Goal: Task Accomplishment & Management: Manage account settings

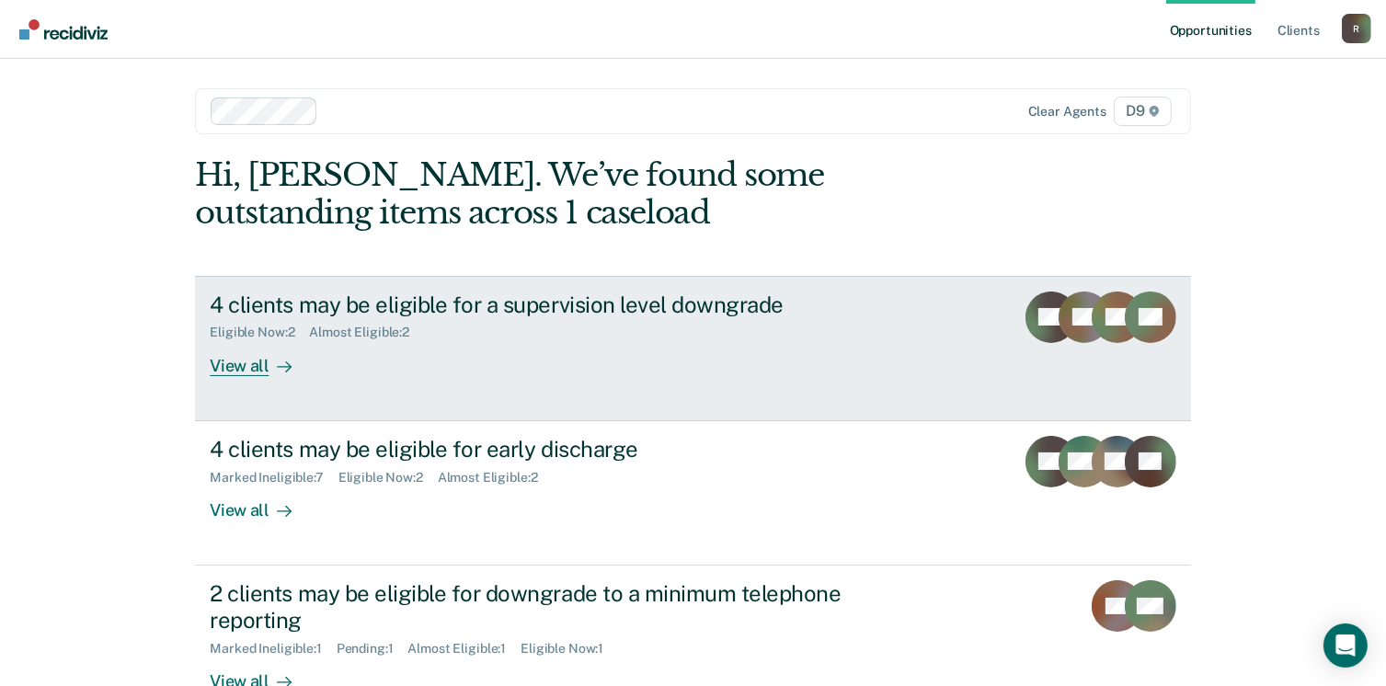
click at [255, 365] on div "View all" at bounding box center [261, 358] width 103 height 36
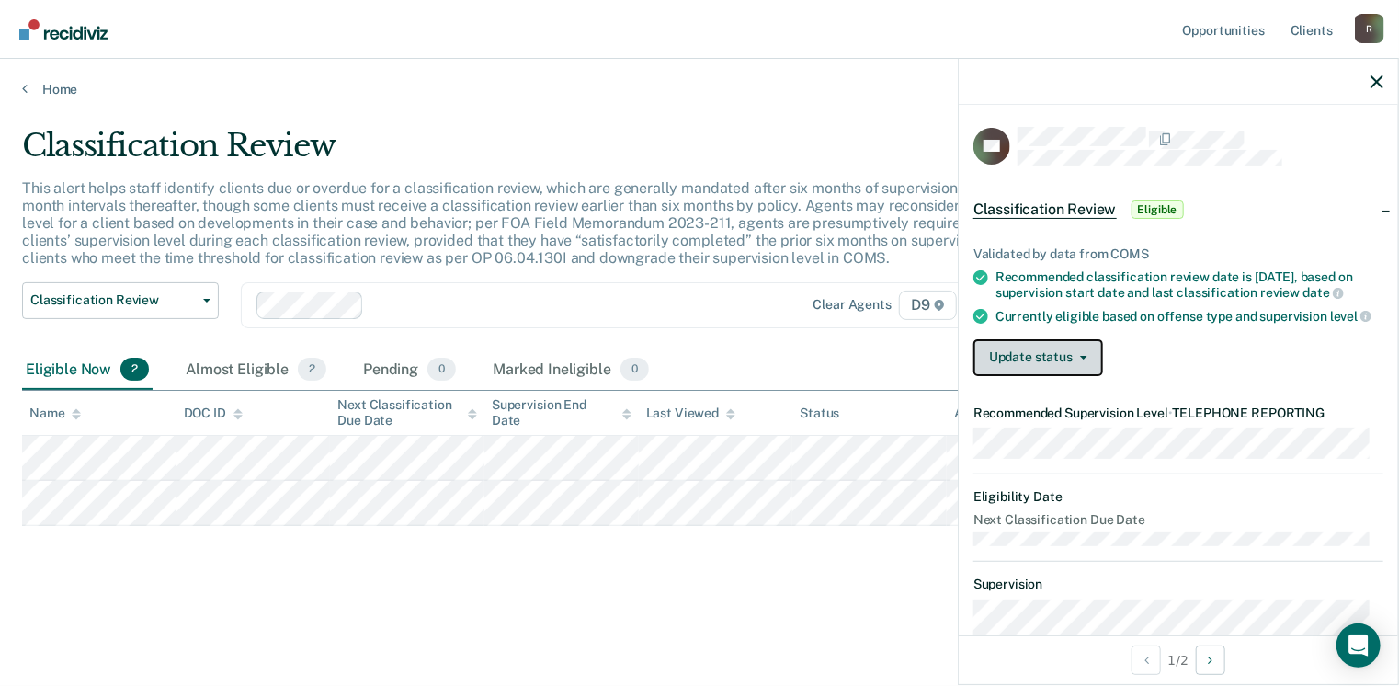
click at [1061, 376] on button "Update status" at bounding box center [1039, 357] width 130 height 37
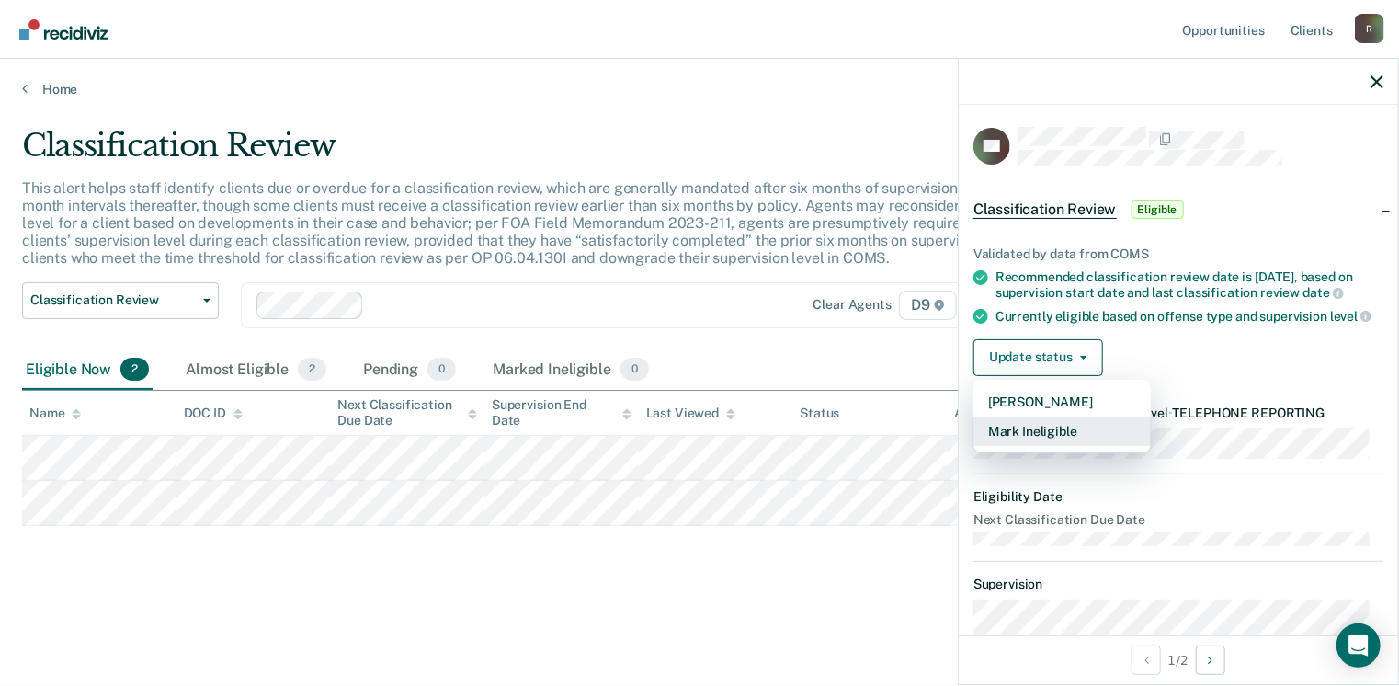
click at [1061, 429] on button "Mark Ineligible" at bounding box center [1062, 430] width 177 height 29
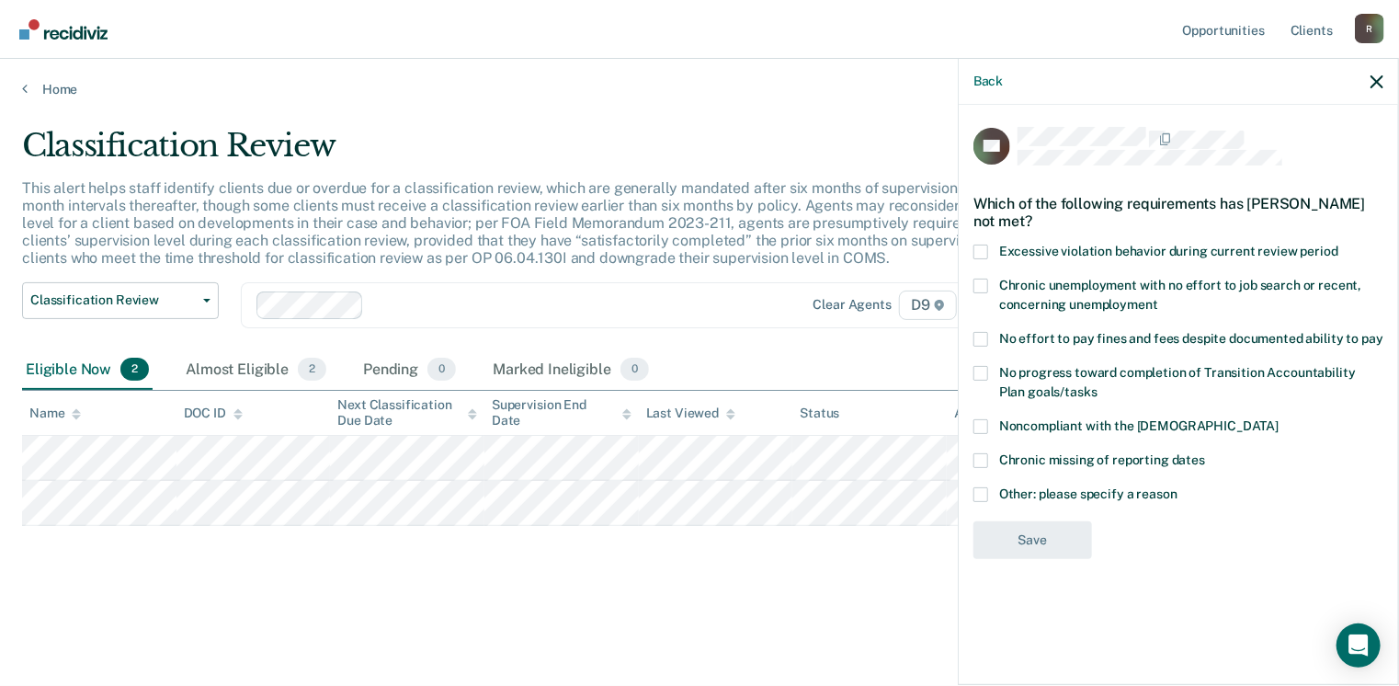
click at [979, 344] on span at bounding box center [981, 339] width 15 height 15
click at [1384, 332] on input "No effort to pay fines and fees despite documented ability to pay" at bounding box center [1384, 332] width 0 height 0
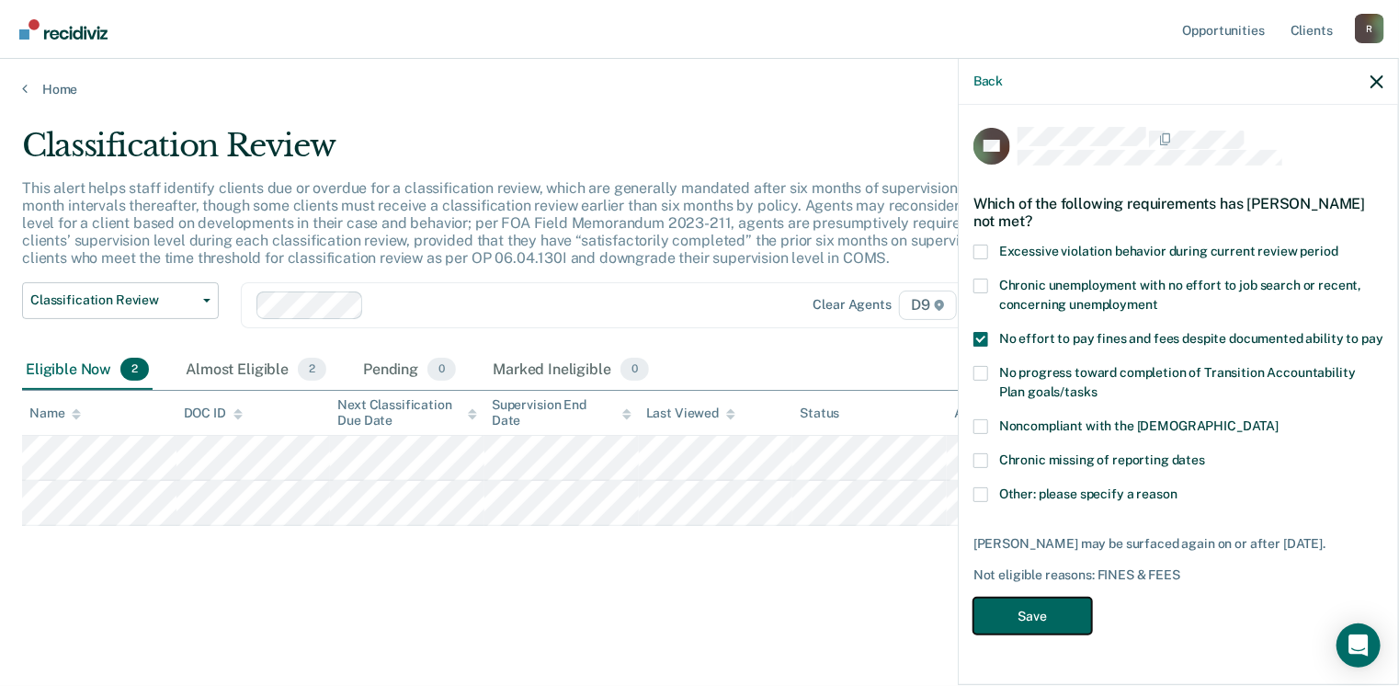
click at [1015, 614] on button "Save" at bounding box center [1033, 617] width 119 height 38
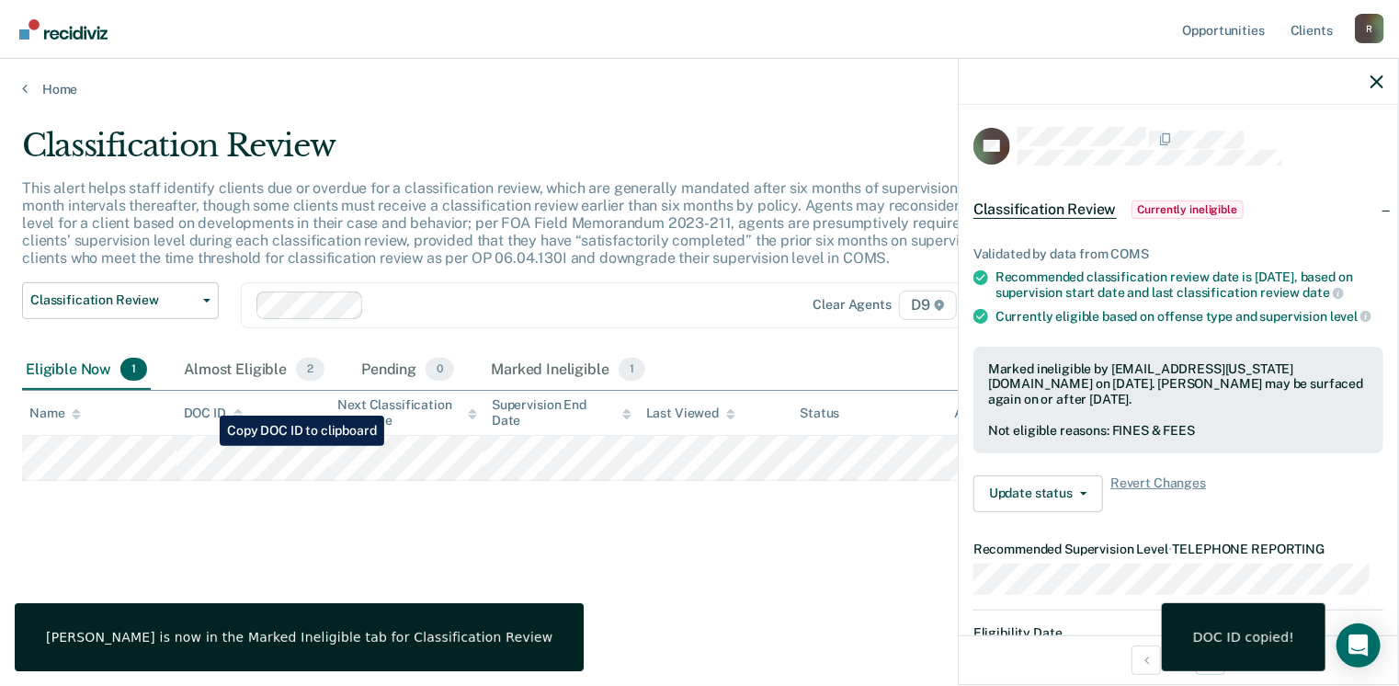
drag, startPoint x: 298, startPoint y: 492, endPoint x: 311, endPoint y: 508, distance: 21.0
click at [302, 512] on div "Classification Review This alert helps staff identify clients due or overdue fo…" at bounding box center [699, 337] width 1355 height 421
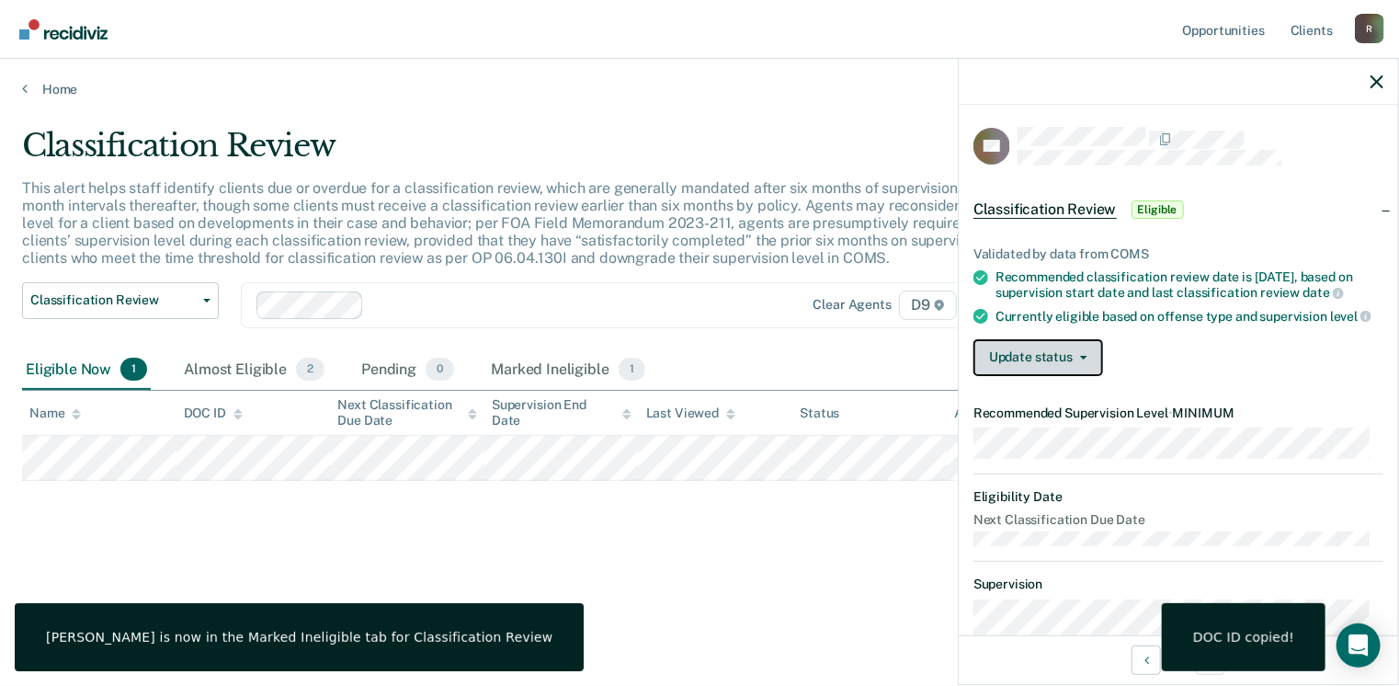
click at [1009, 376] on button "Update status" at bounding box center [1039, 357] width 130 height 37
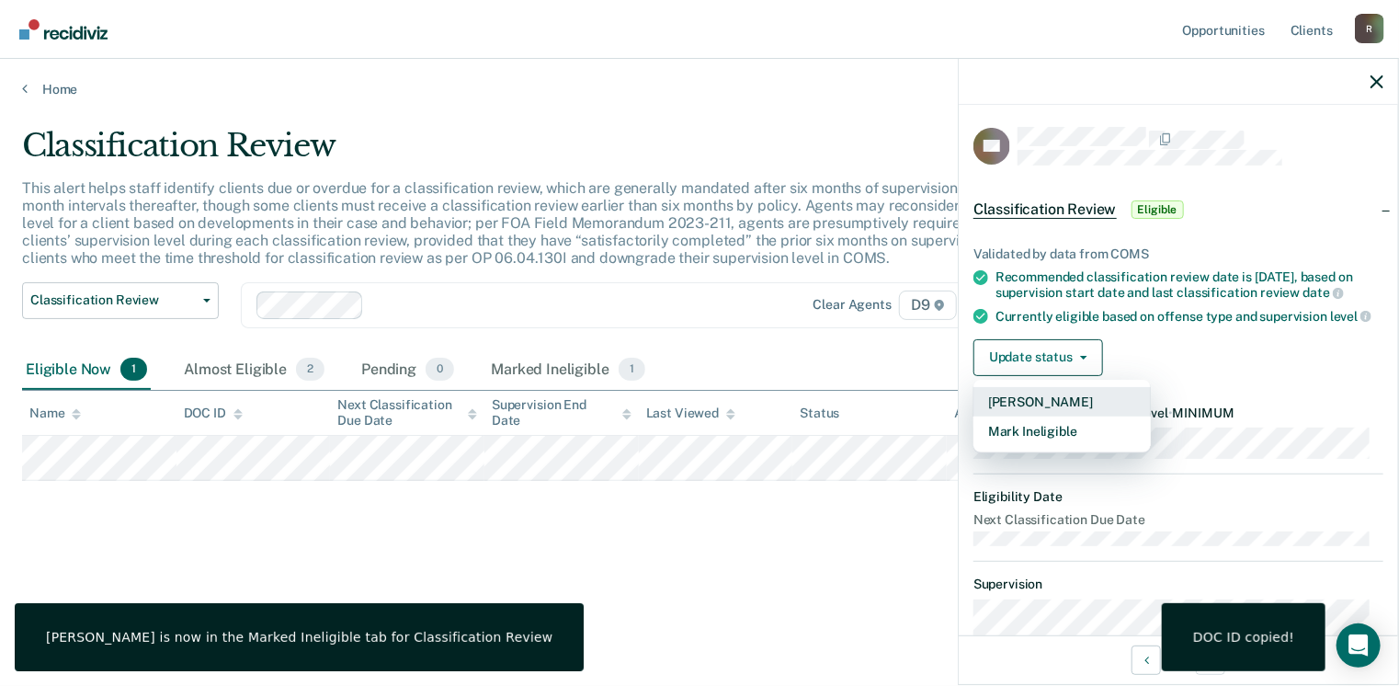
click at [1021, 416] on button "[PERSON_NAME]" at bounding box center [1062, 401] width 177 height 29
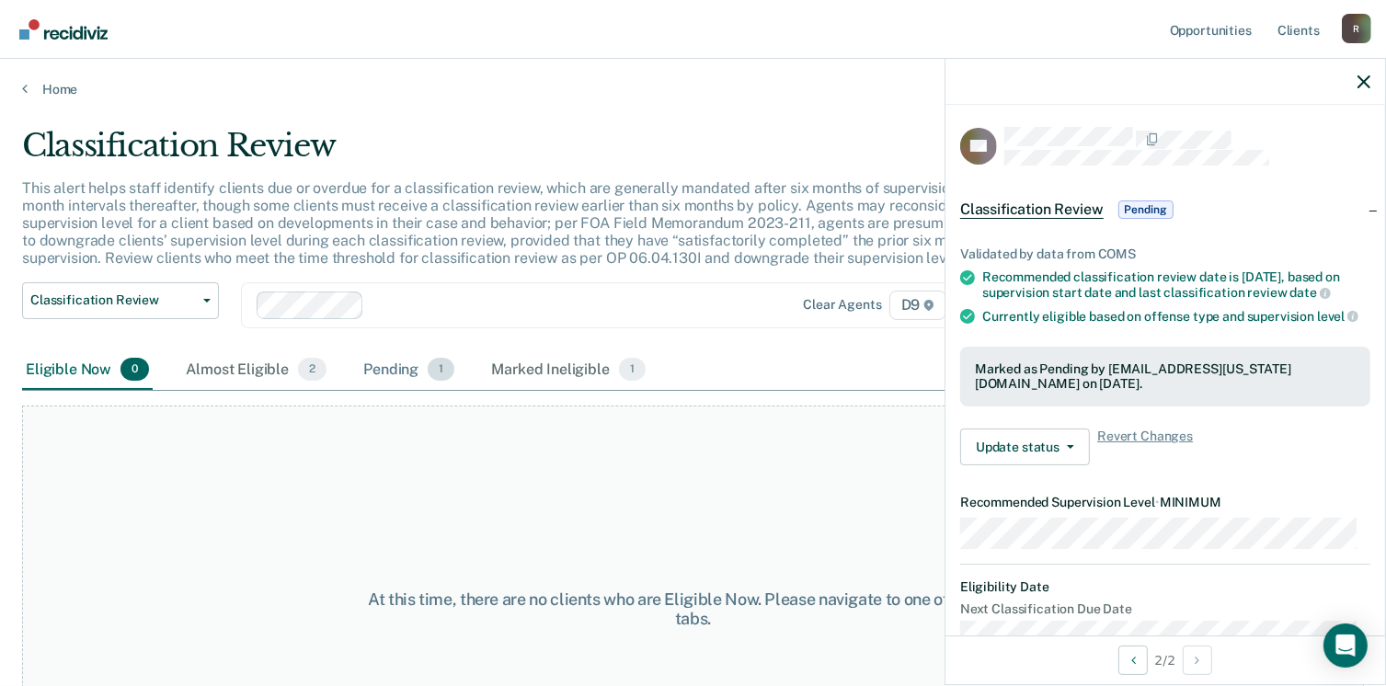
click at [386, 372] on div "Pending 1" at bounding box center [408, 370] width 98 height 40
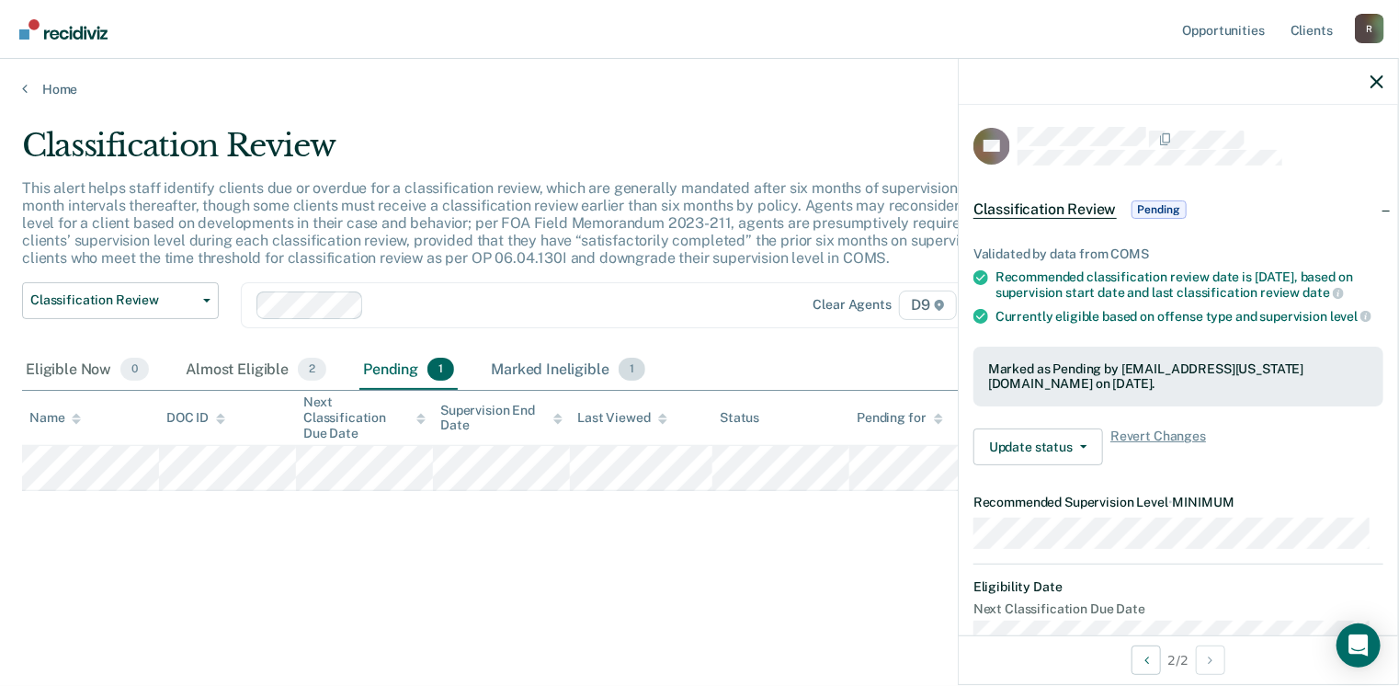
click at [545, 372] on div "Marked Ineligible 1" at bounding box center [568, 370] width 162 height 40
click at [257, 383] on div "Almost Eligible 2" at bounding box center [256, 370] width 148 height 40
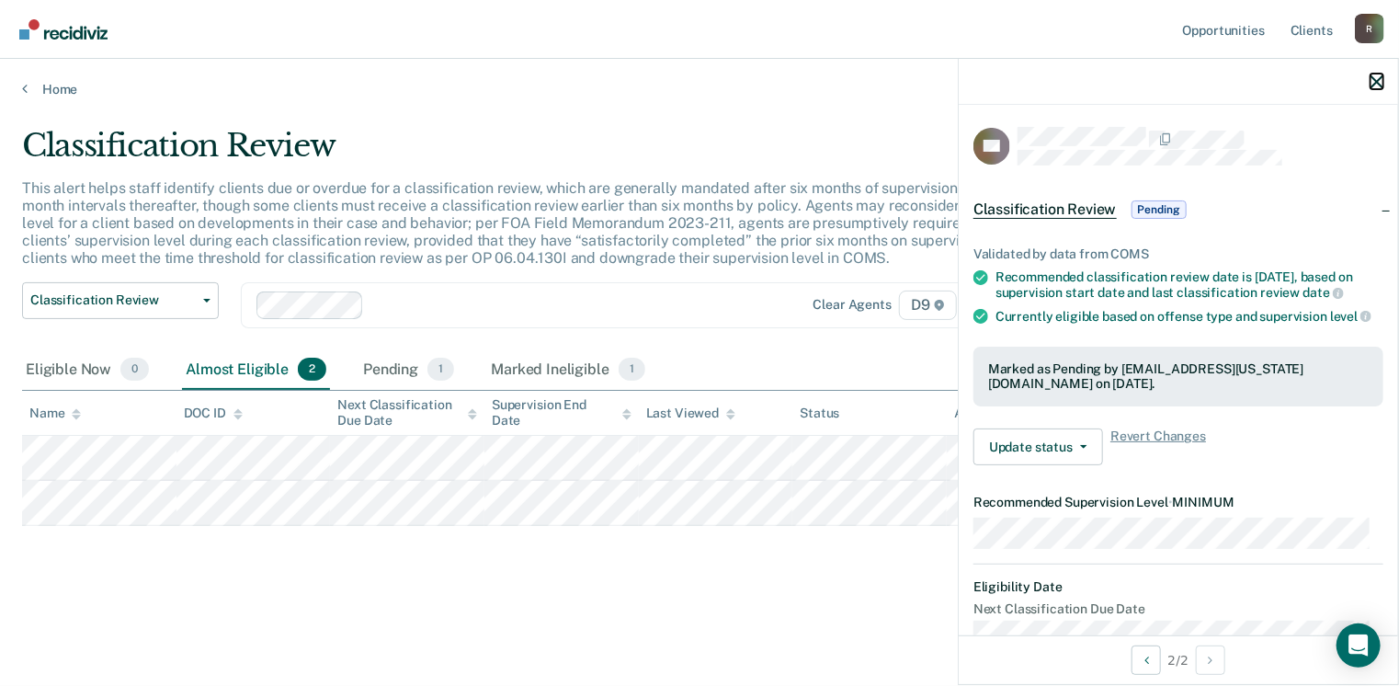
click at [1383, 86] on icon "button" at bounding box center [1377, 81] width 13 height 13
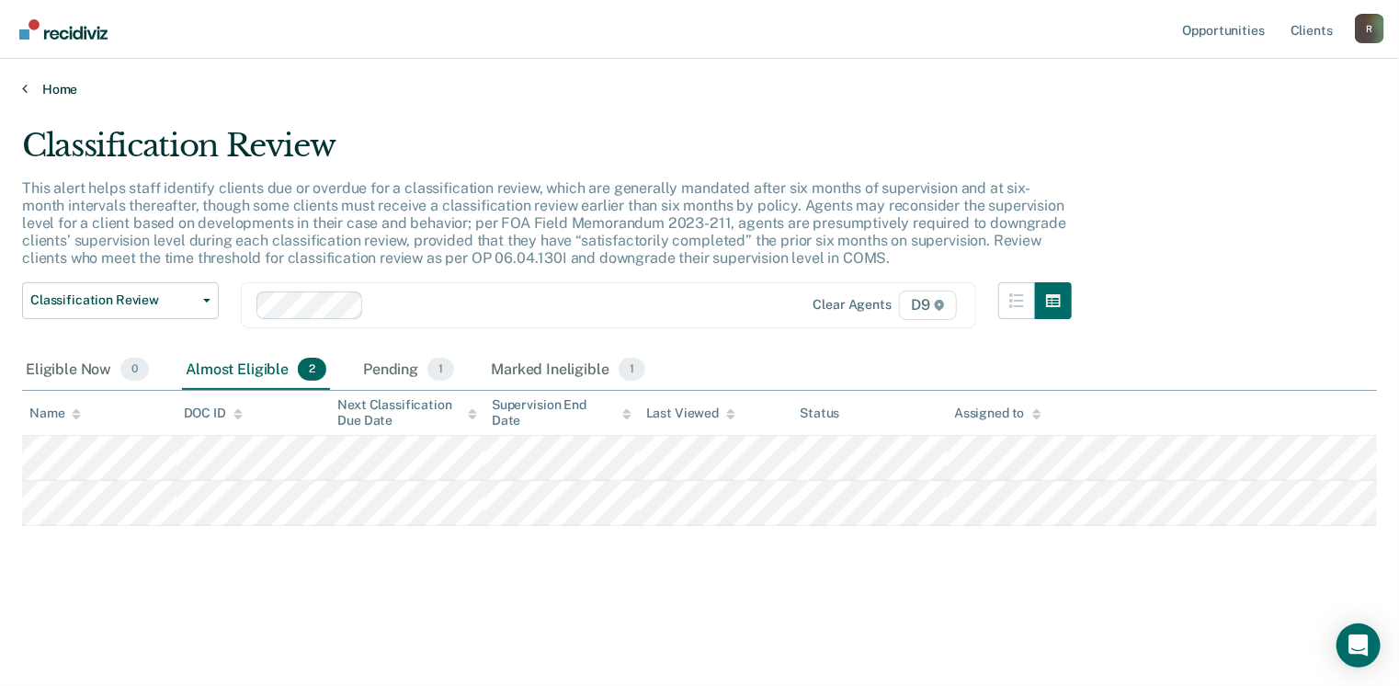
click at [41, 92] on link "Home" at bounding box center [699, 89] width 1355 height 17
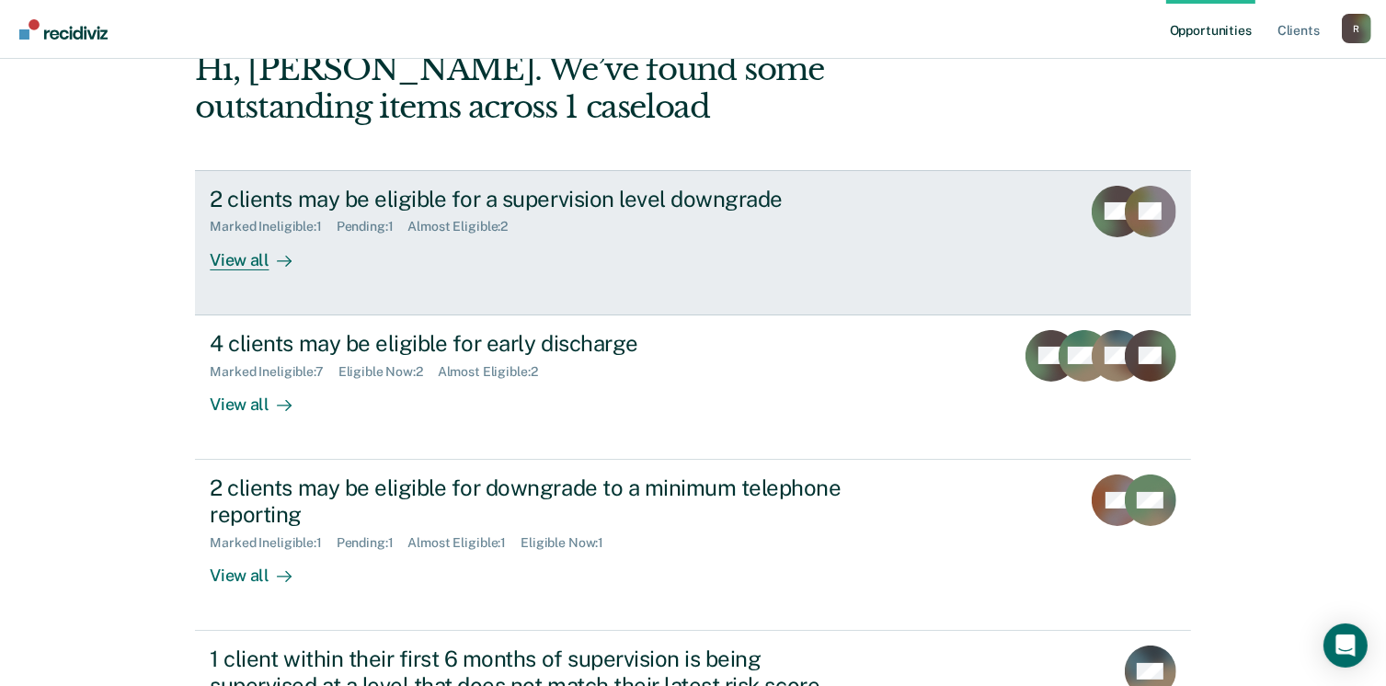
scroll to position [184, 0]
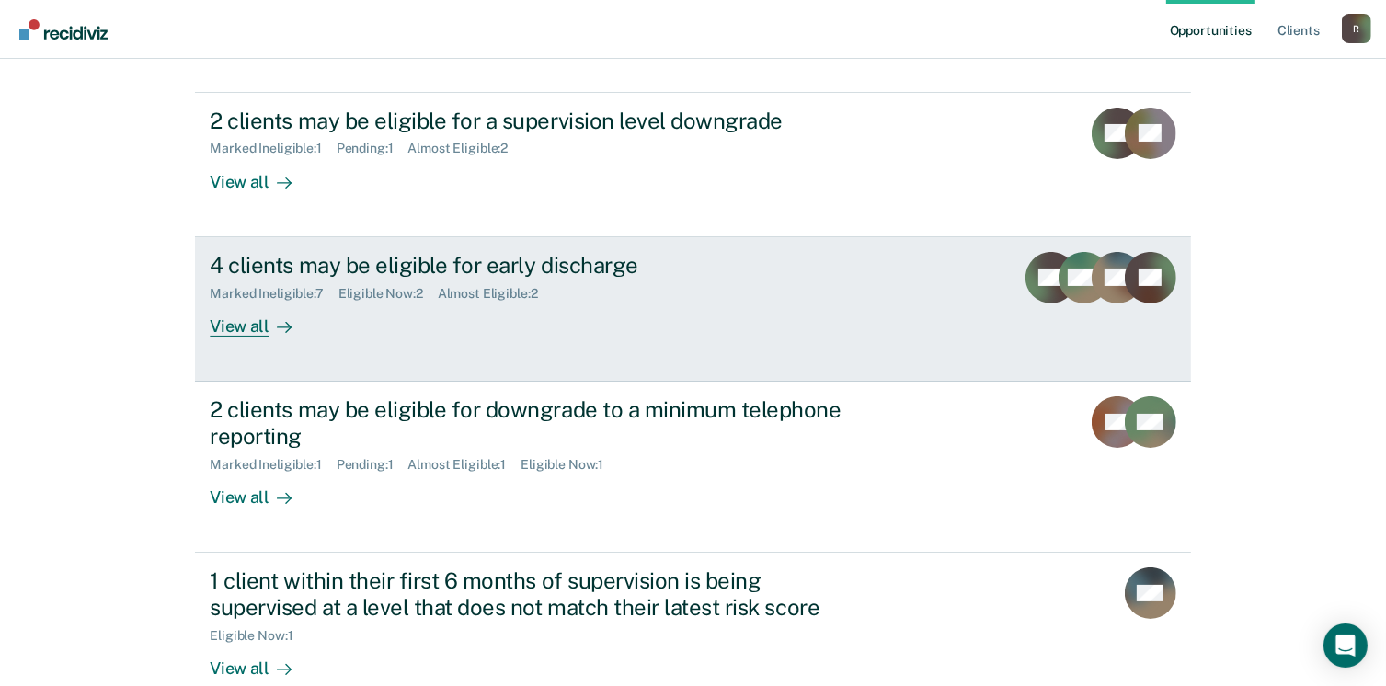
click at [239, 316] on div "View all" at bounding box center [261, 319] width 103 height 36
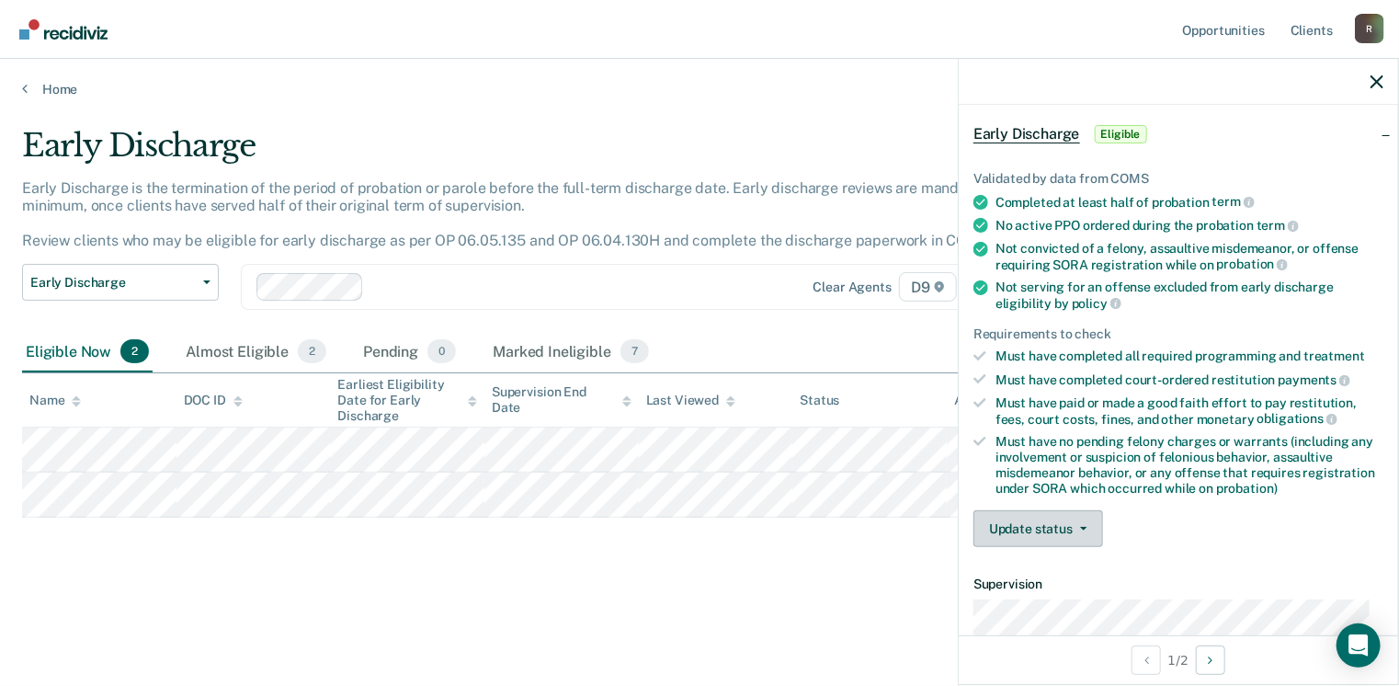
scroll to position [92, 0]
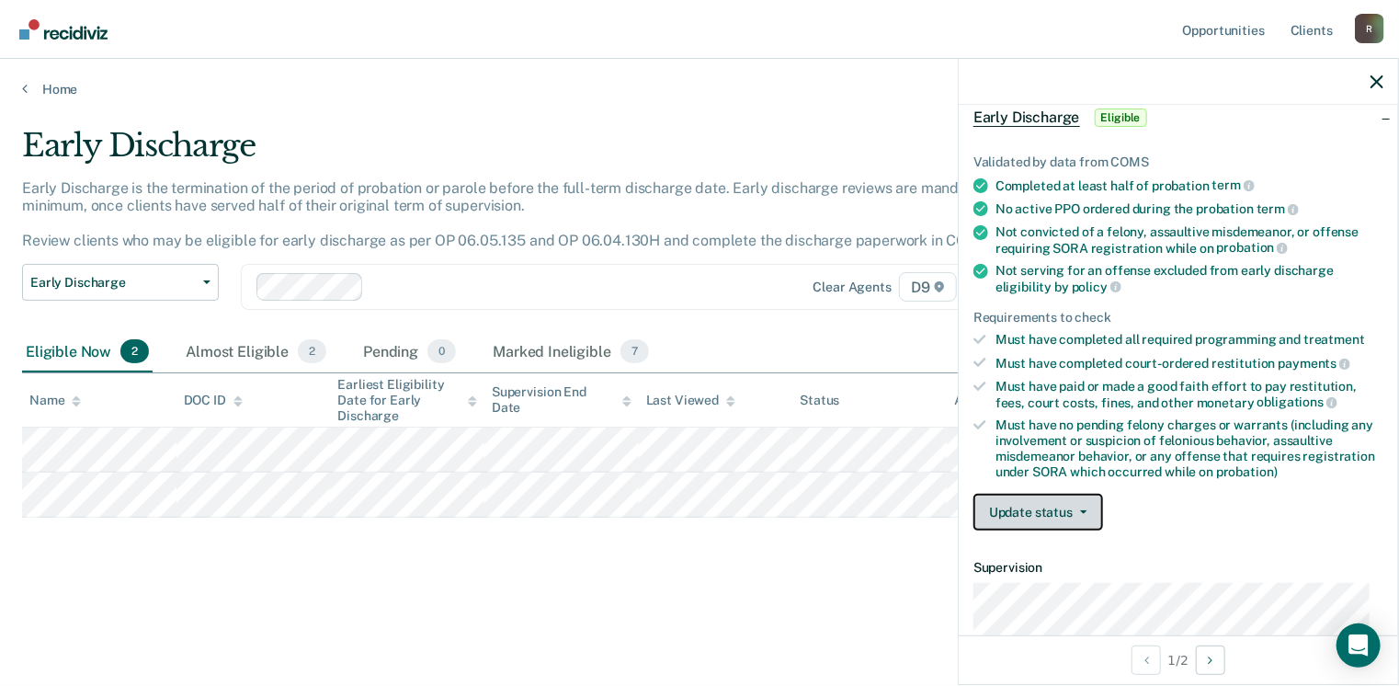
click at [1089, 506] on button "Update status" at bounding box center [1039, 512] width 130 height 37
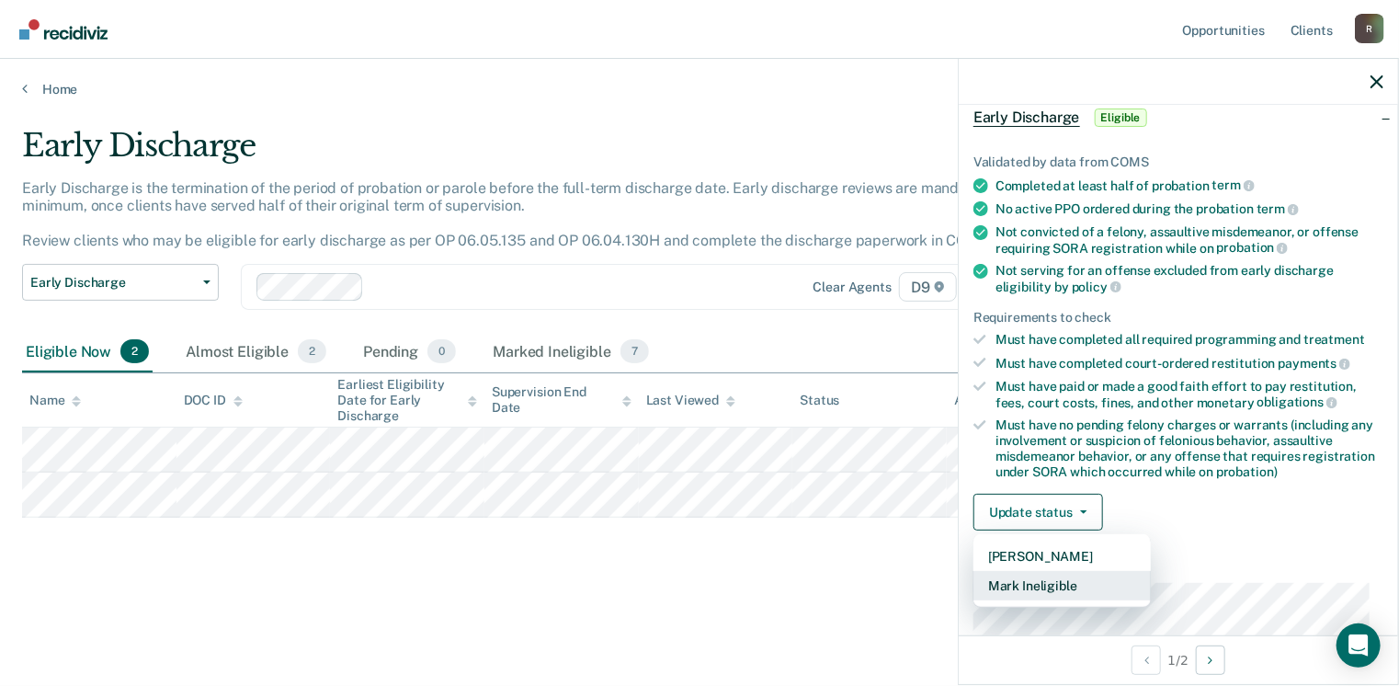
click at [1090, 572] on button "Mark Ineligible" at bounding box center [1062, 585] width 177 height 29
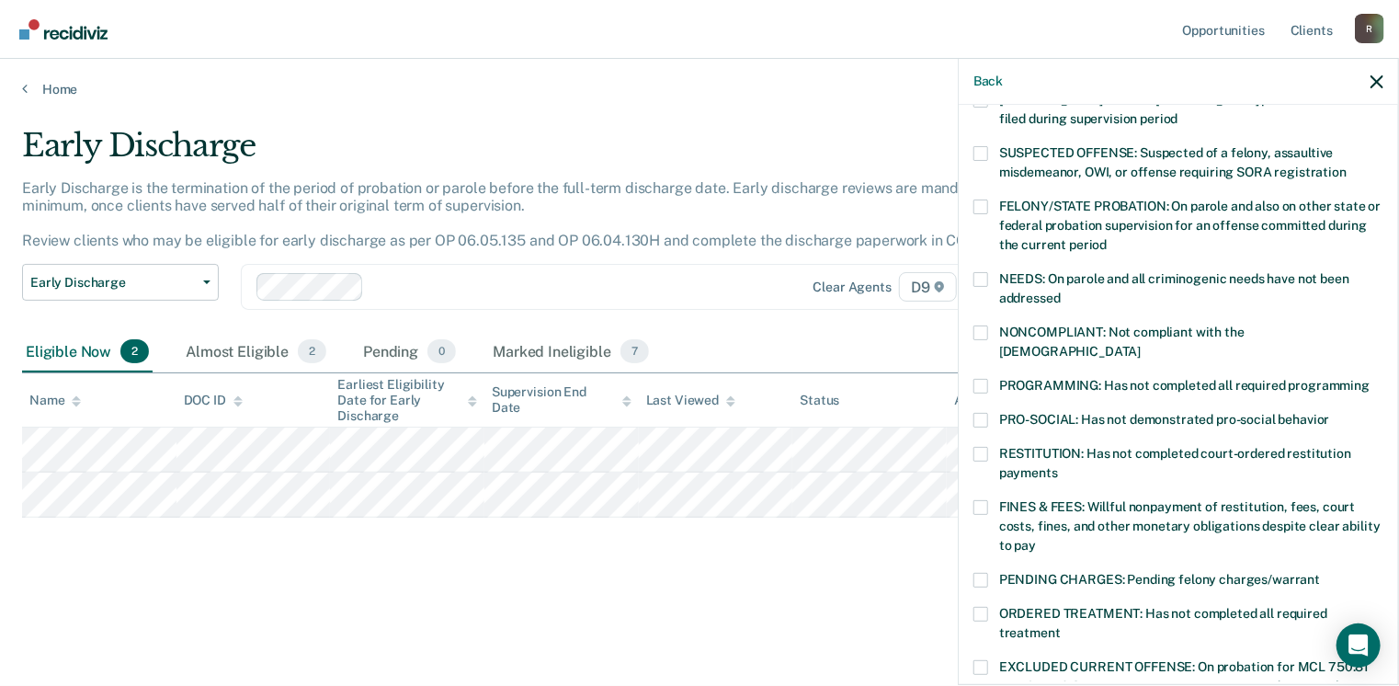
scroll to position [184, 0]
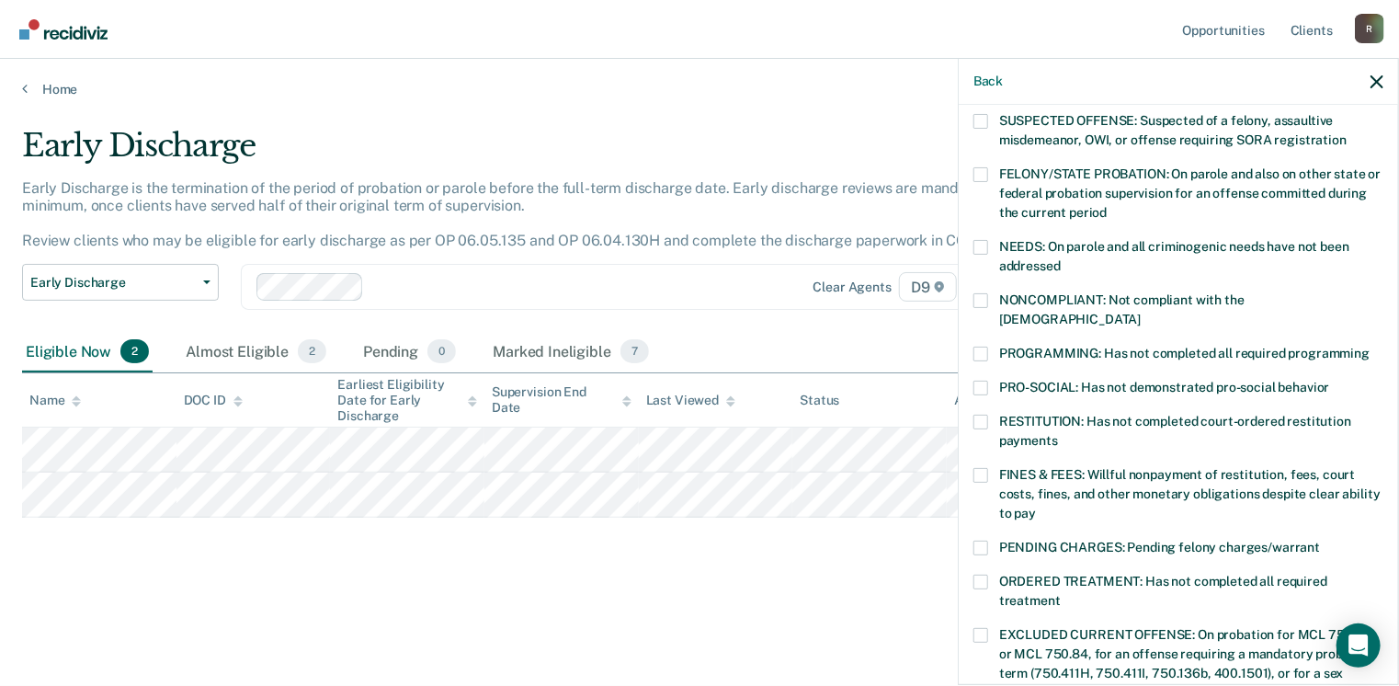
click at [988, 347] on label "PROGRAMMING: Has not completed all required programming" at bounding box center [1179, 356] width 410 height 19
click at [1370, 347] on input "PROGRAMMING: Has not completed all required programming" at bounding box center [1370, 347] width 0 height 0
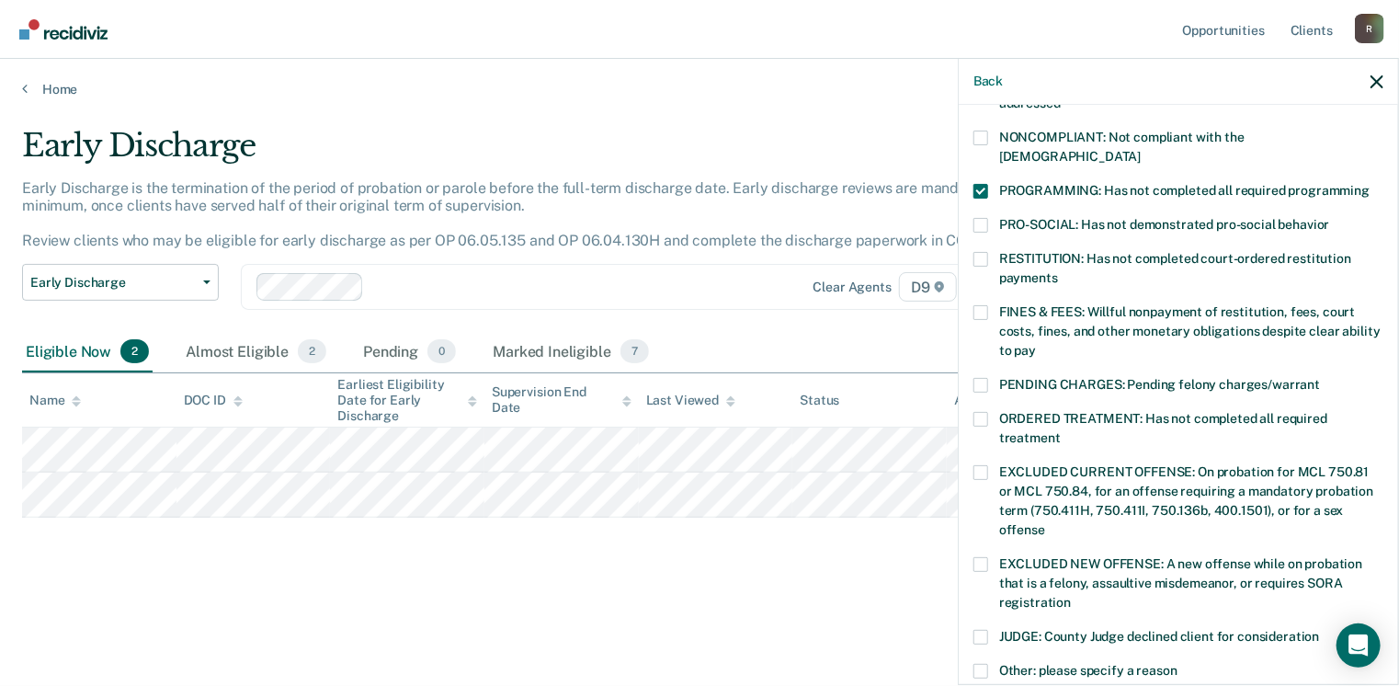
scroll to position [368, 0]
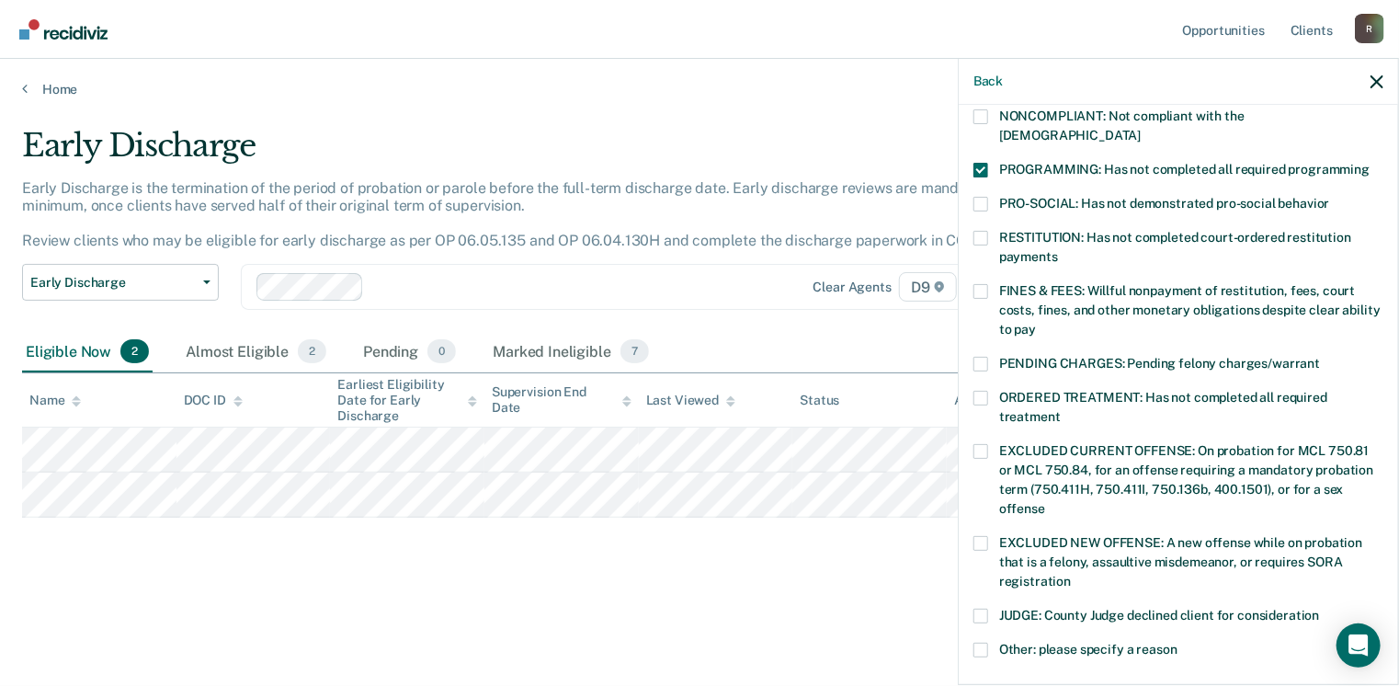
click at [980, 284] on span at bounding box center [981, 291] width 15 height 15
click at [1036, 323] on input "FINES & FEES: Willful nonpayment of restitution, fees, court costs, fines, and …" at bounding box center [1036, 323] width 0 height 0
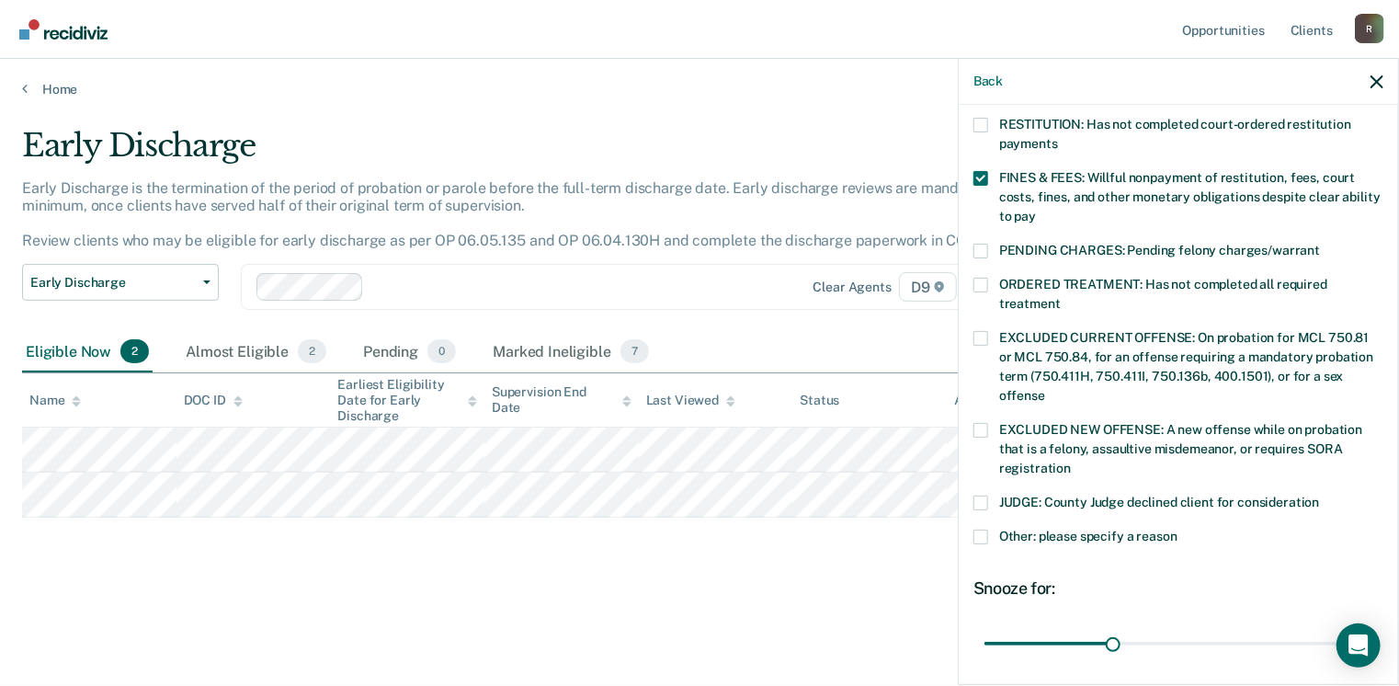
scroll to position [599, 0]
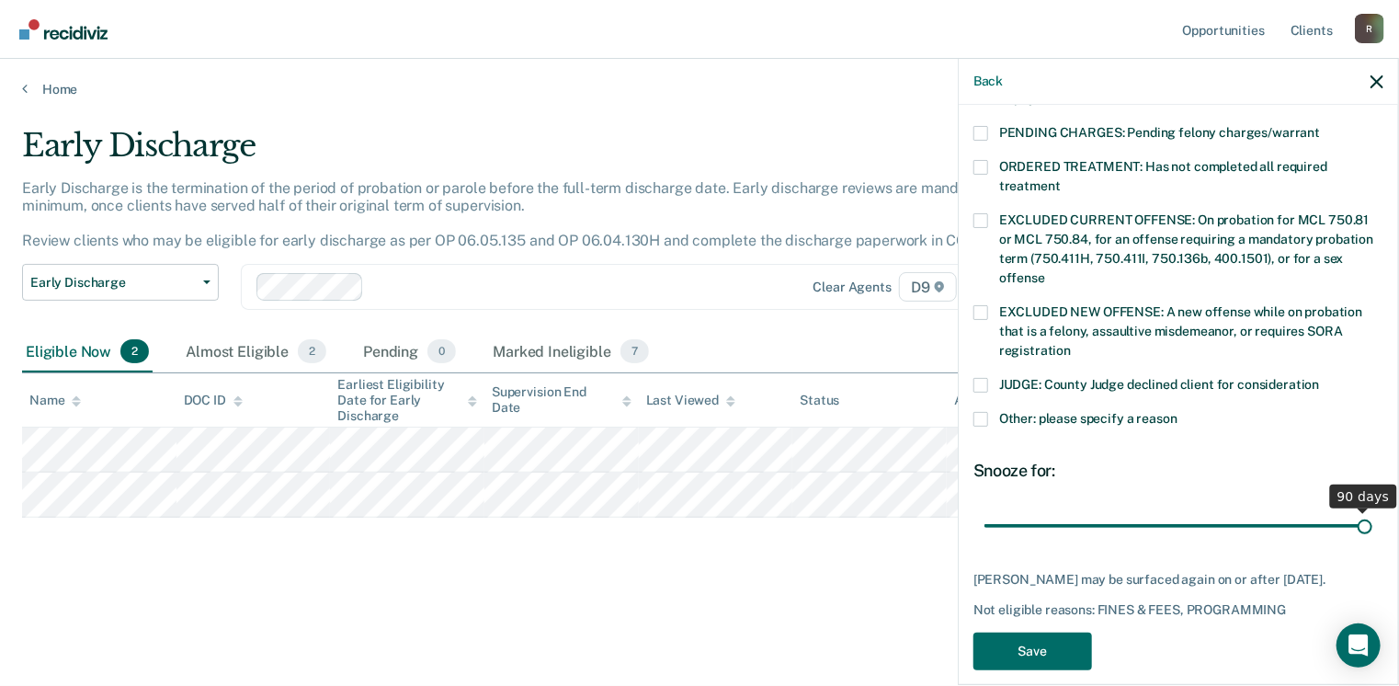
drag, startPoint x: 1114, startPoint y: 506, endPoint x: 1385, endPoint y: 492, distance: 270.7
type input "90"
click at [1373, 510] on input "range" at bounding box center [1179, 526] width 388 height 32
click at [1073, 638] on button "Save" at bounding box center [1033, 652] width 119 height 38
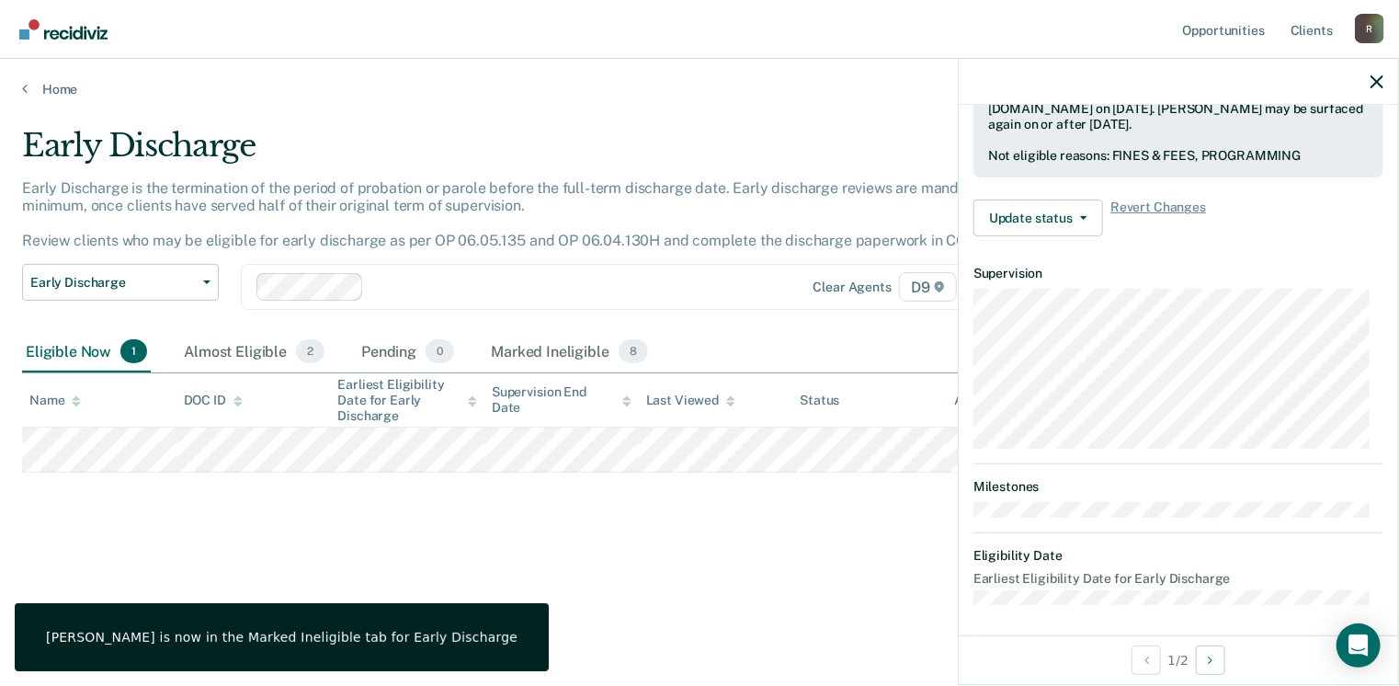
scroll to position [386, 0]
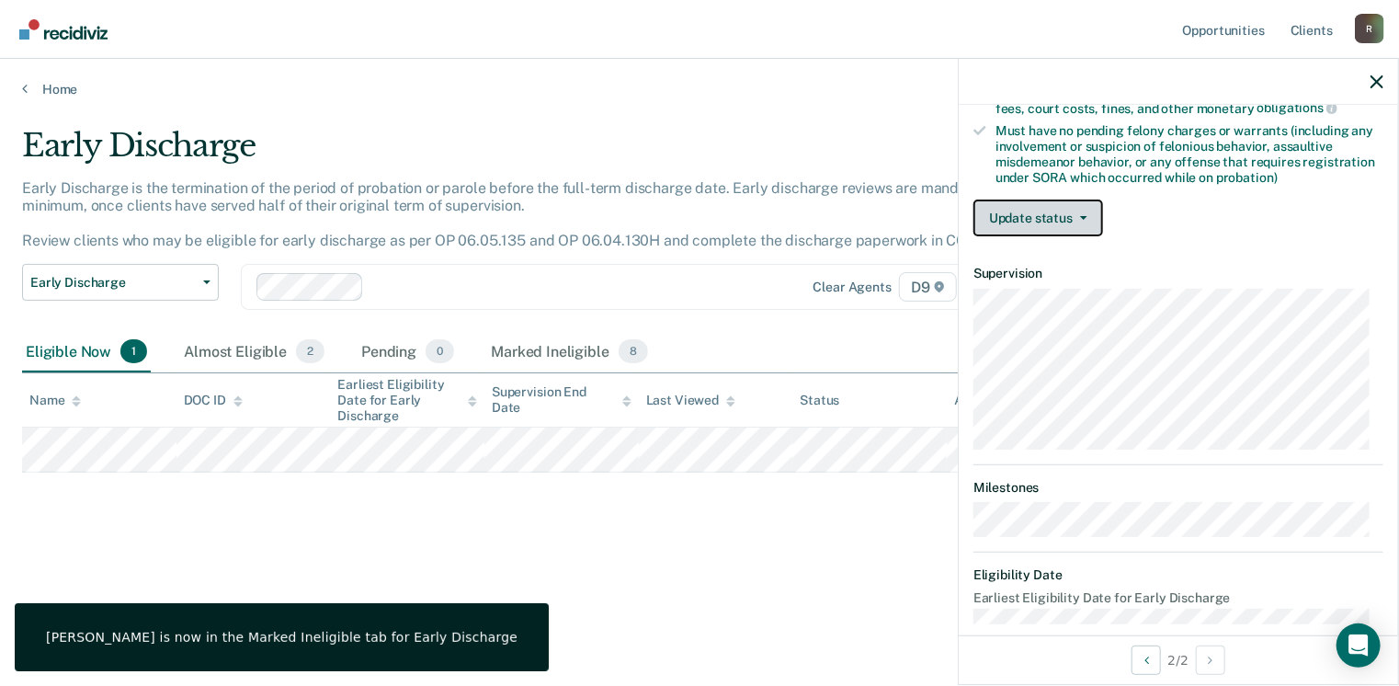
click at [1086, 203] on button "Update status" at bounding box center [1039, 218] width 130 height 37
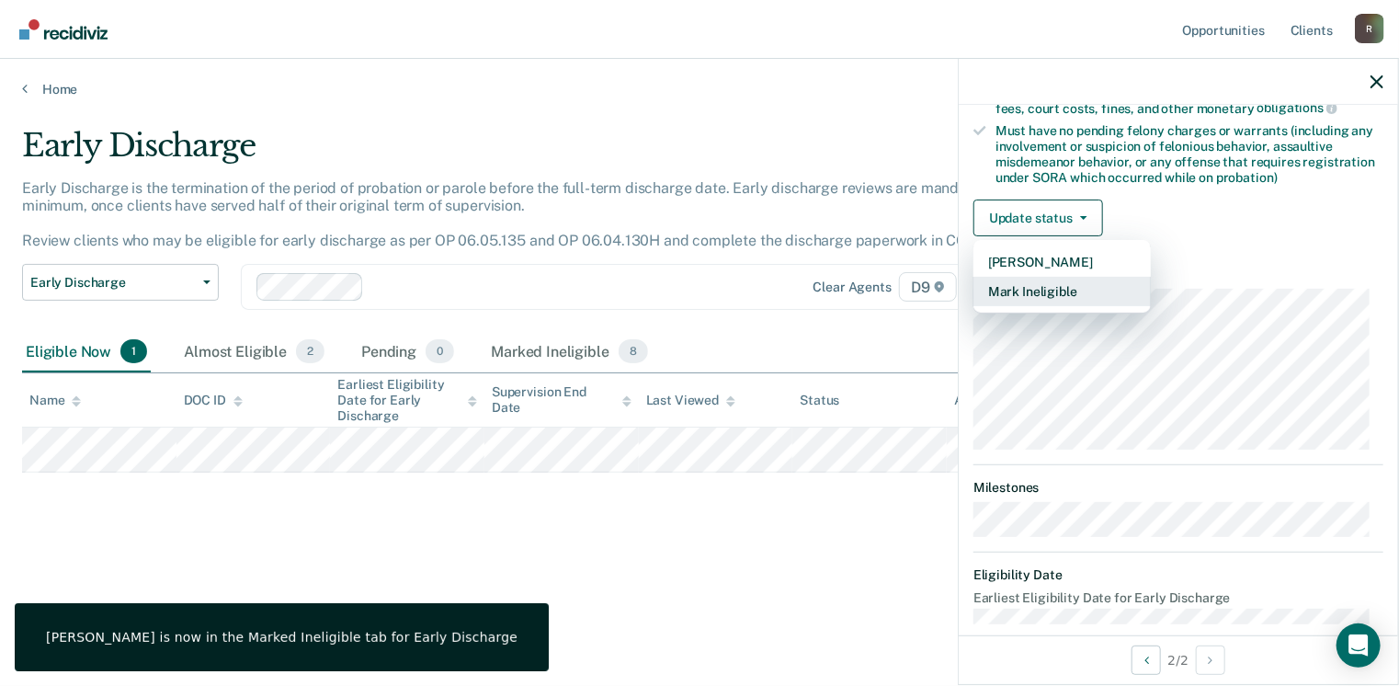
click at [1066, 284] on button "Mark Ineligible" at bounding box center [1062, 291] width 177 height 29
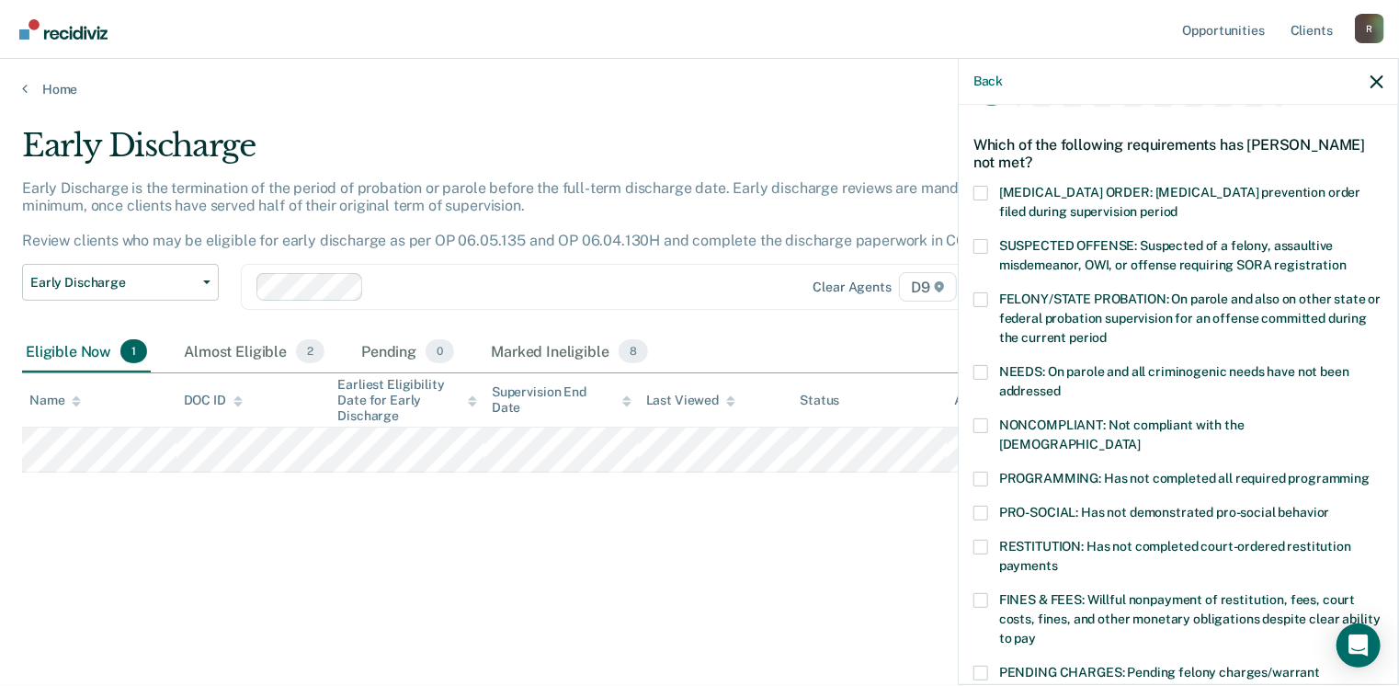
scroll to position [18, 0]
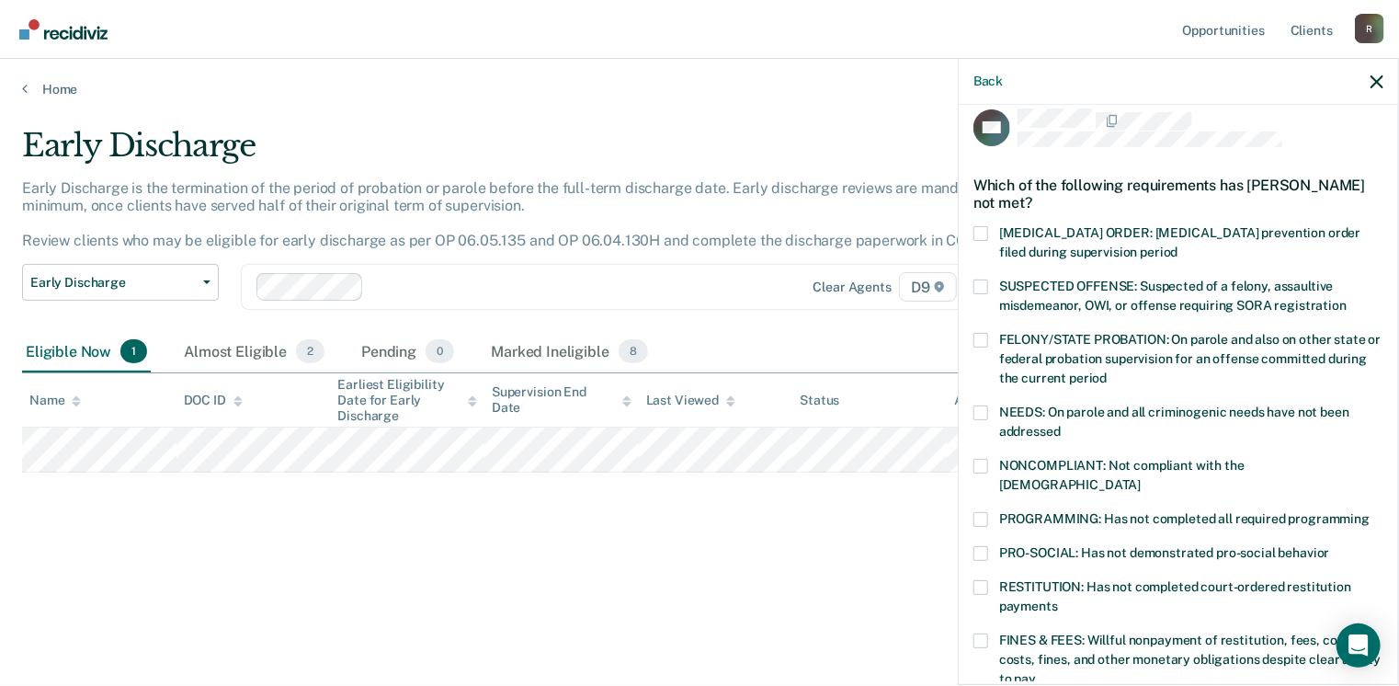
click at [991, 580] on label "RESTITUTION: Has not completed court-ordered restitution payments" at bounding box center [1179, 599] width 410 height 39
click at [1058, 599] on input "RESTITUTION: Has not completed court-ordered restitution payments" at bounding box center [1058, 599] width 0 height 0
click at [980, 512] on label "PROGRAMMING: Has not completed all required programming" at bounding box center [1179, 521] width 410 height 19
click at [1370, 512] on input "PROGRAMMING: Has not completed all required programming" at bounding box center [1370, 512] width 0 height 0
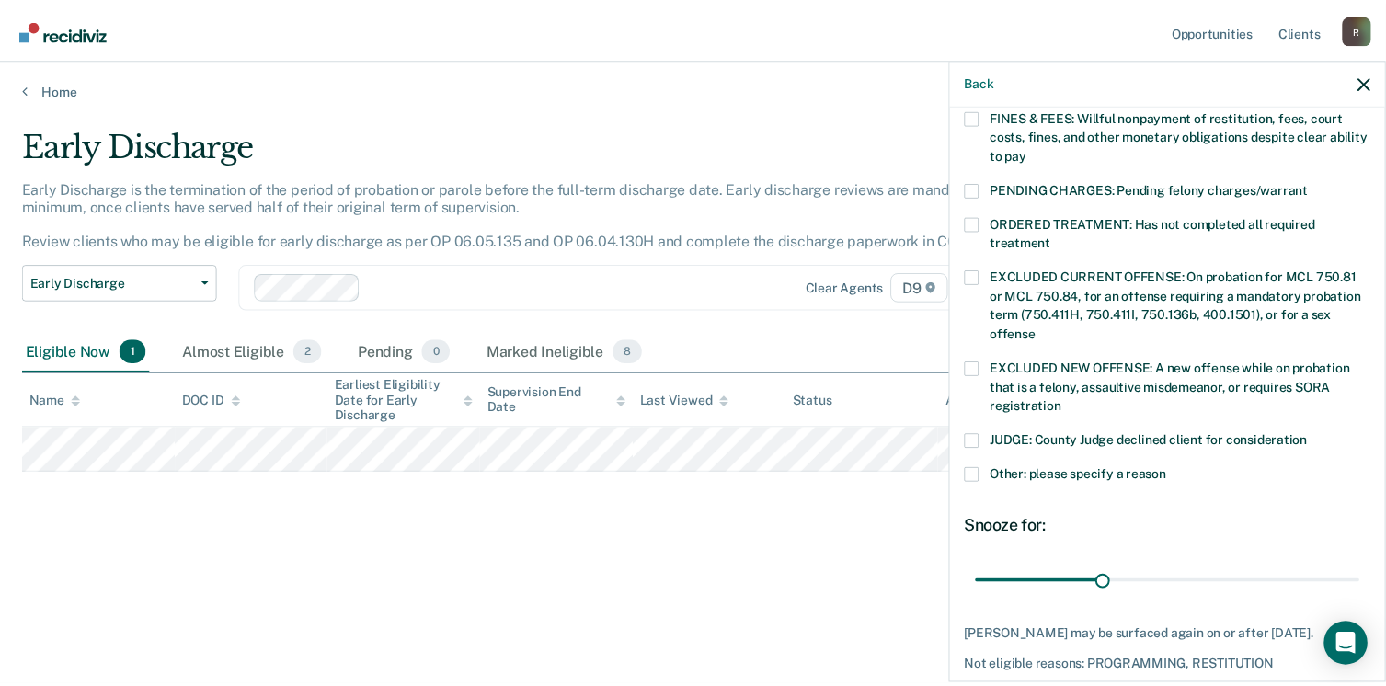
scroll to position [570, 0]
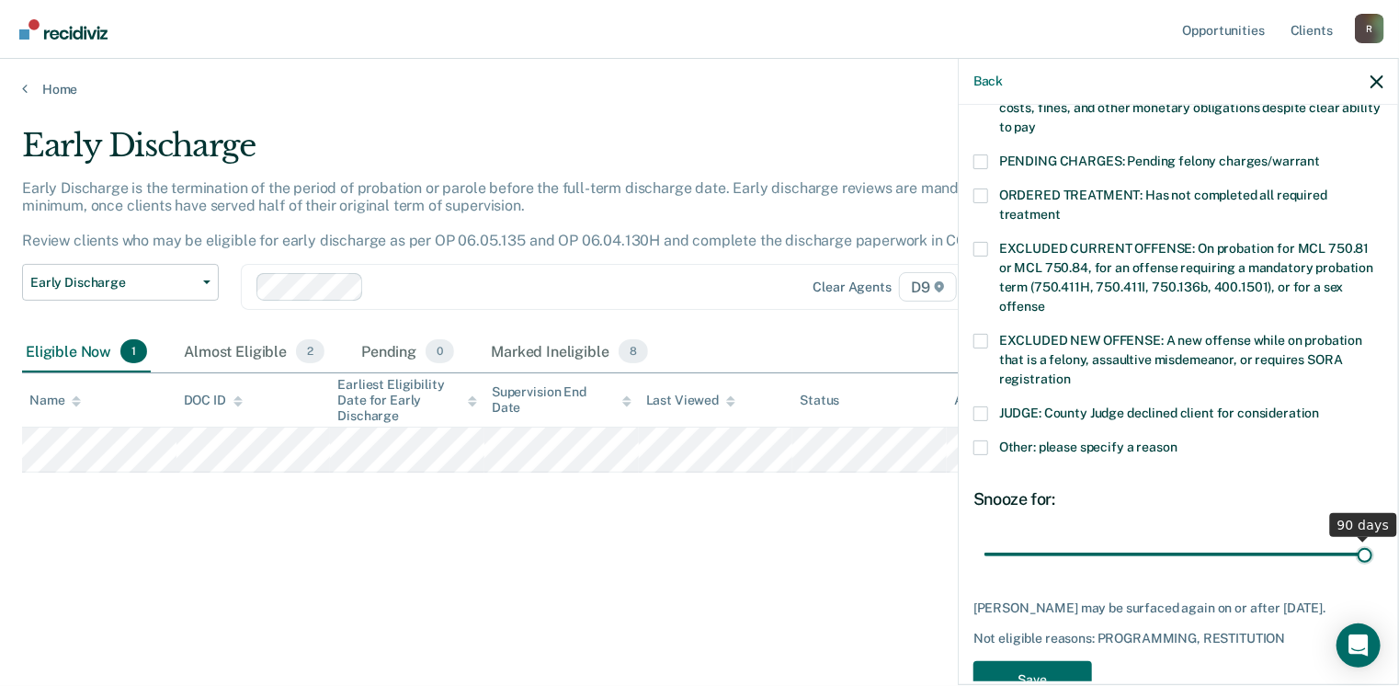
drag, startPoint x: 1104, startPoint y: 535, endPoint x: 1409, endPoint y: 527, distance: 304.4
type input "90"
click at [1373, 539] on input "range" at bounding box center [1179, 555] width 388 height 32
click at [1023, 665] on button "Save" at bounding box center [1033, 680] width 119 height 38
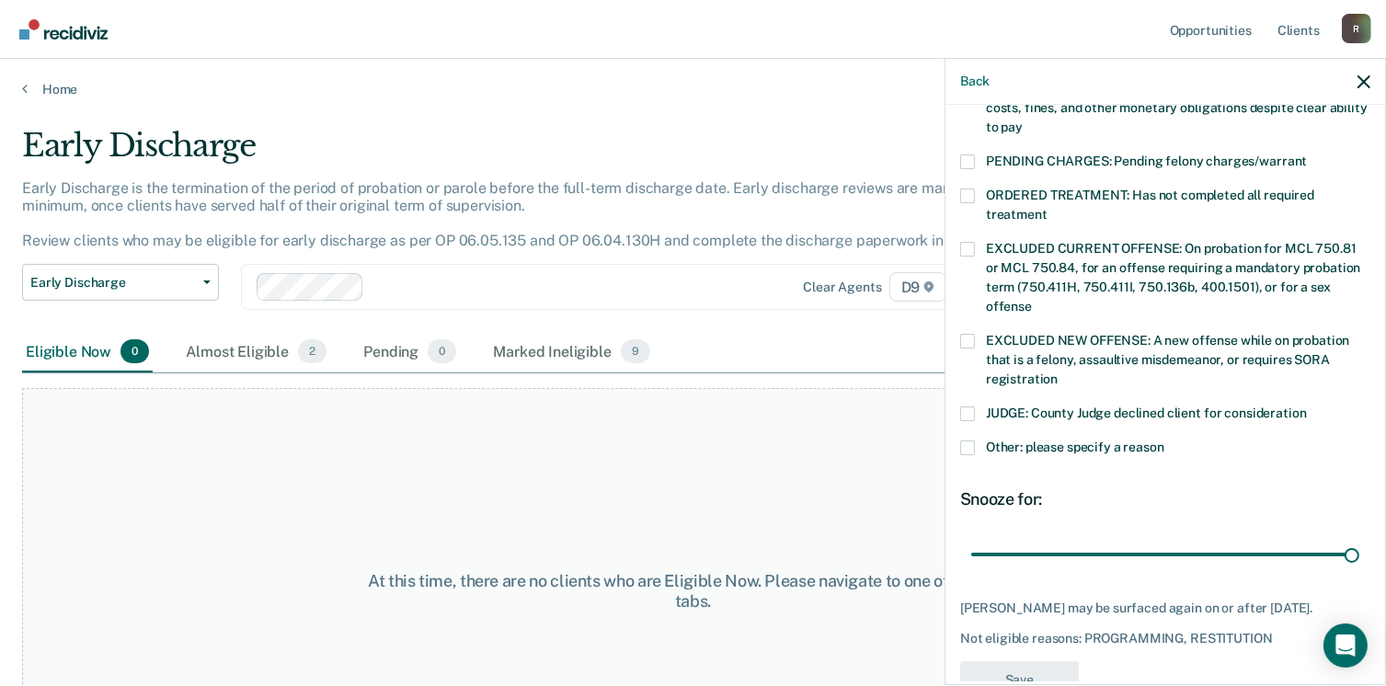
scroll to position [541, 0]
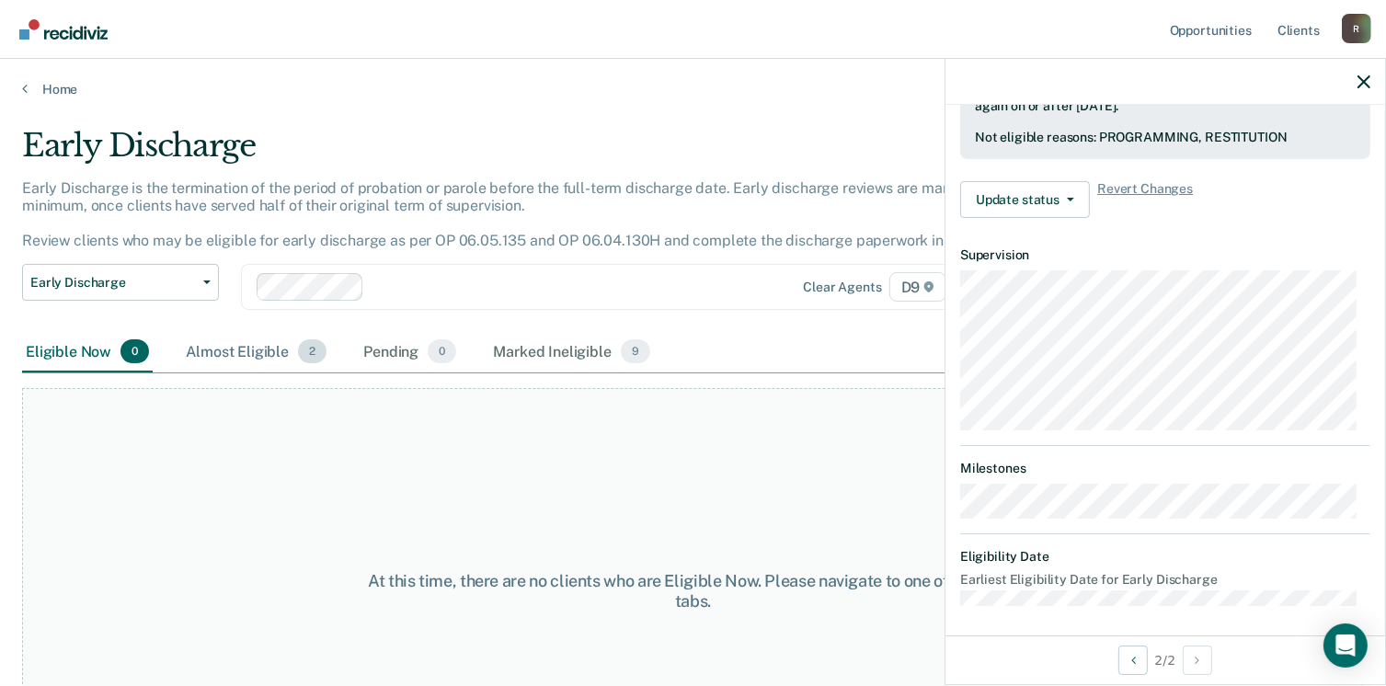
click at [292, 365] on div "Almost Eligible 2" at bounding box center [256, 352] width 148 height 40
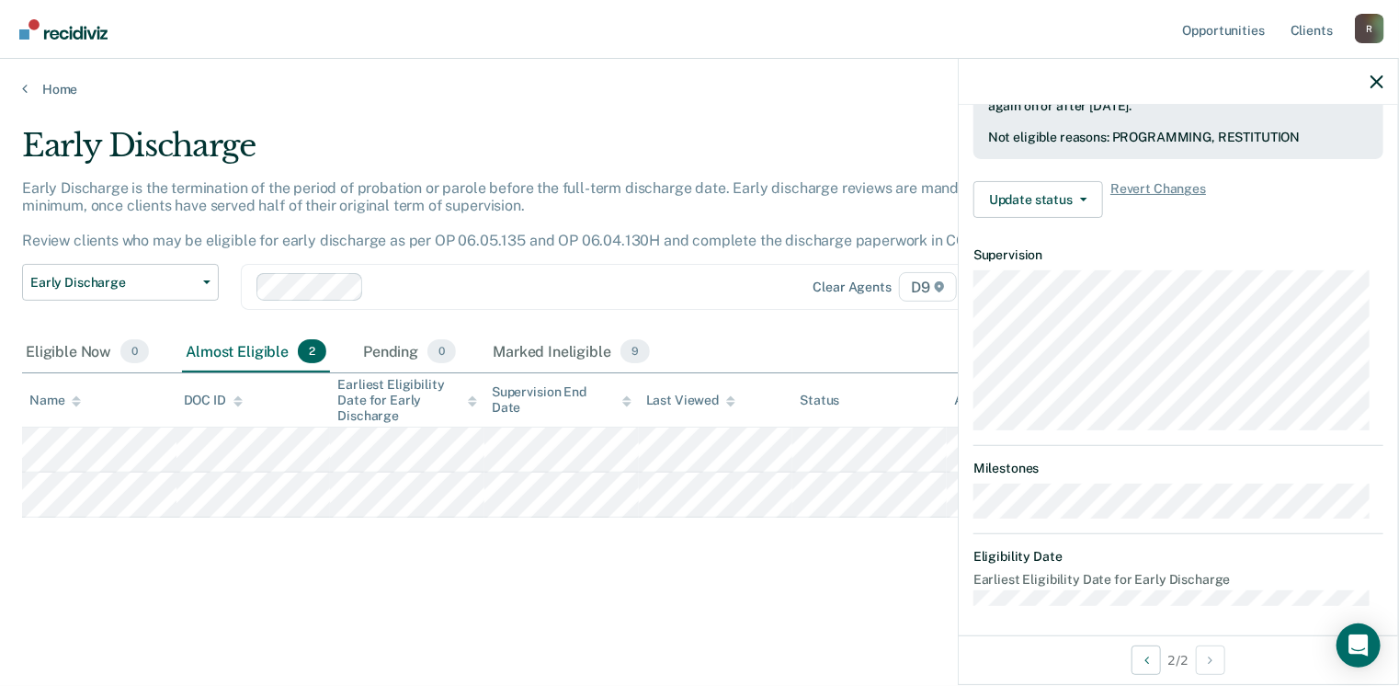
click at [516, 373] on th "Supervision End Date" at bounding box center [562, 400] width 154 height 54
click at [530, 348] on div "Marked Ineligible 9" at bounding box center [571, 352] width 165 height 40
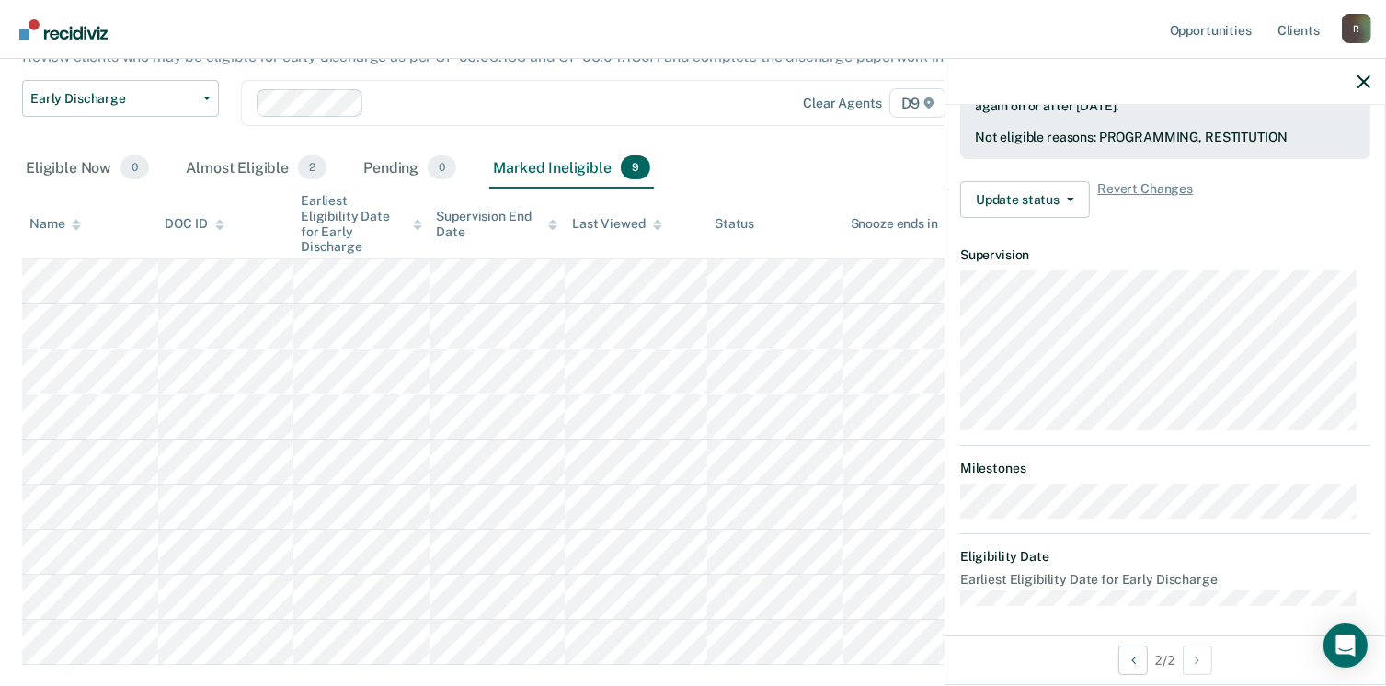
scroll to position [277, 0]
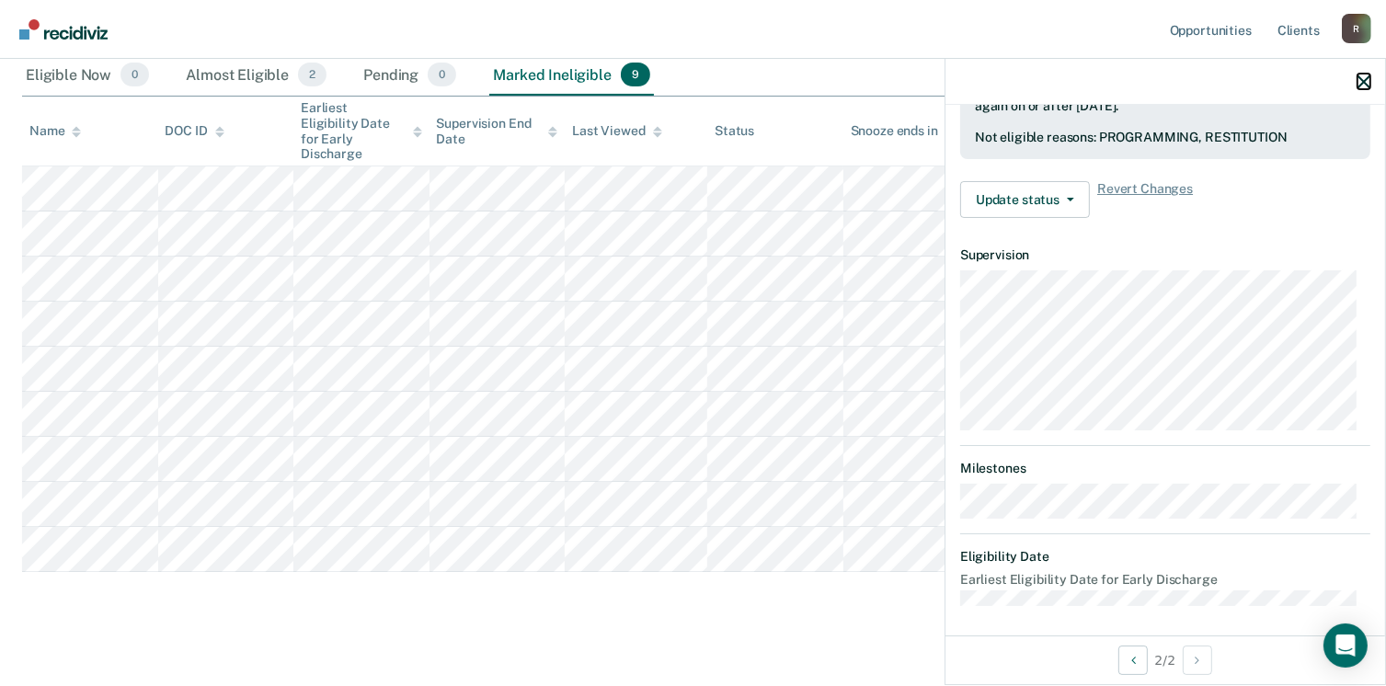
click at [1364, 78] on icon "button" at bounding box center [1363, 81] width 13 height 13
